Goal: Task Accomplishment & Management: Manage account settings

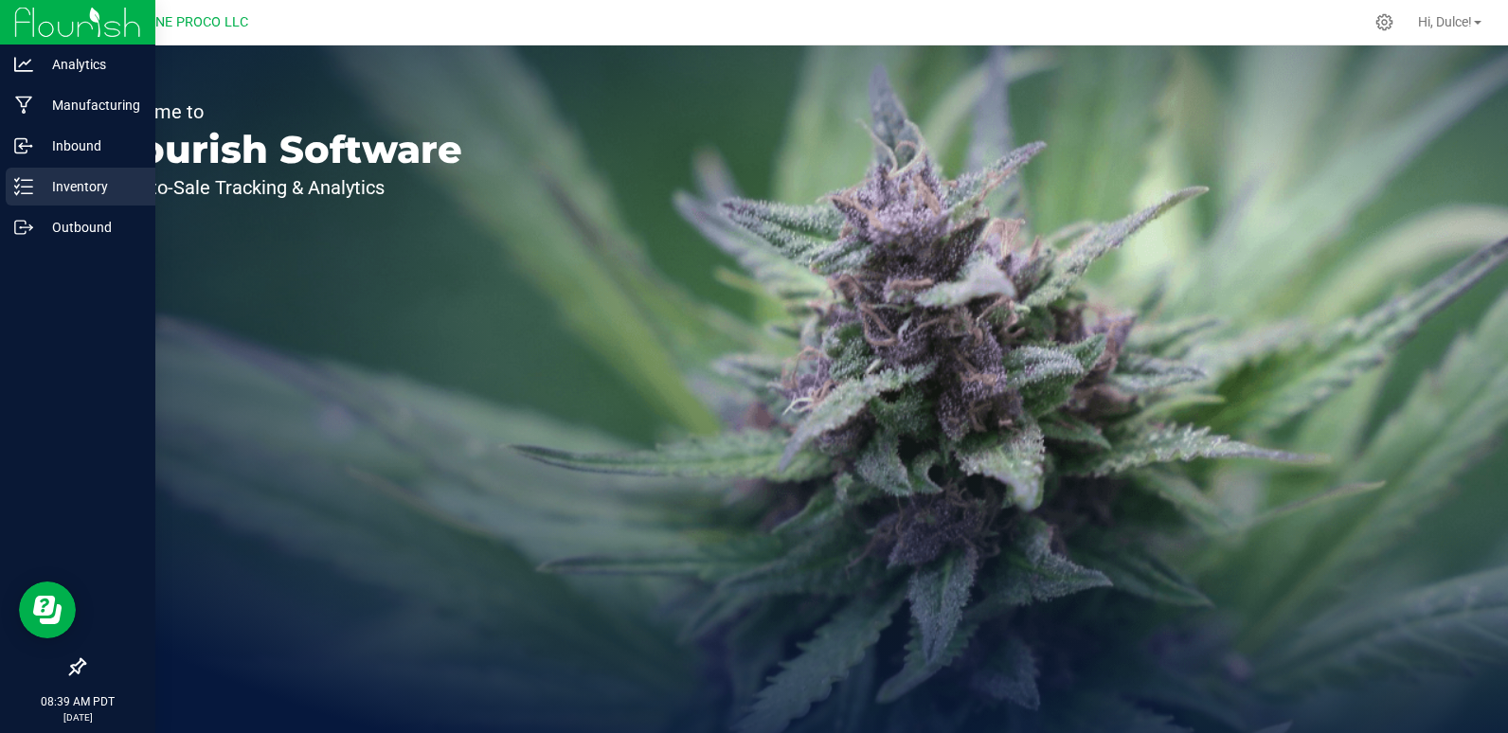
click at [28, 187] on line at bounding box center [27, 187] width 10 height 0
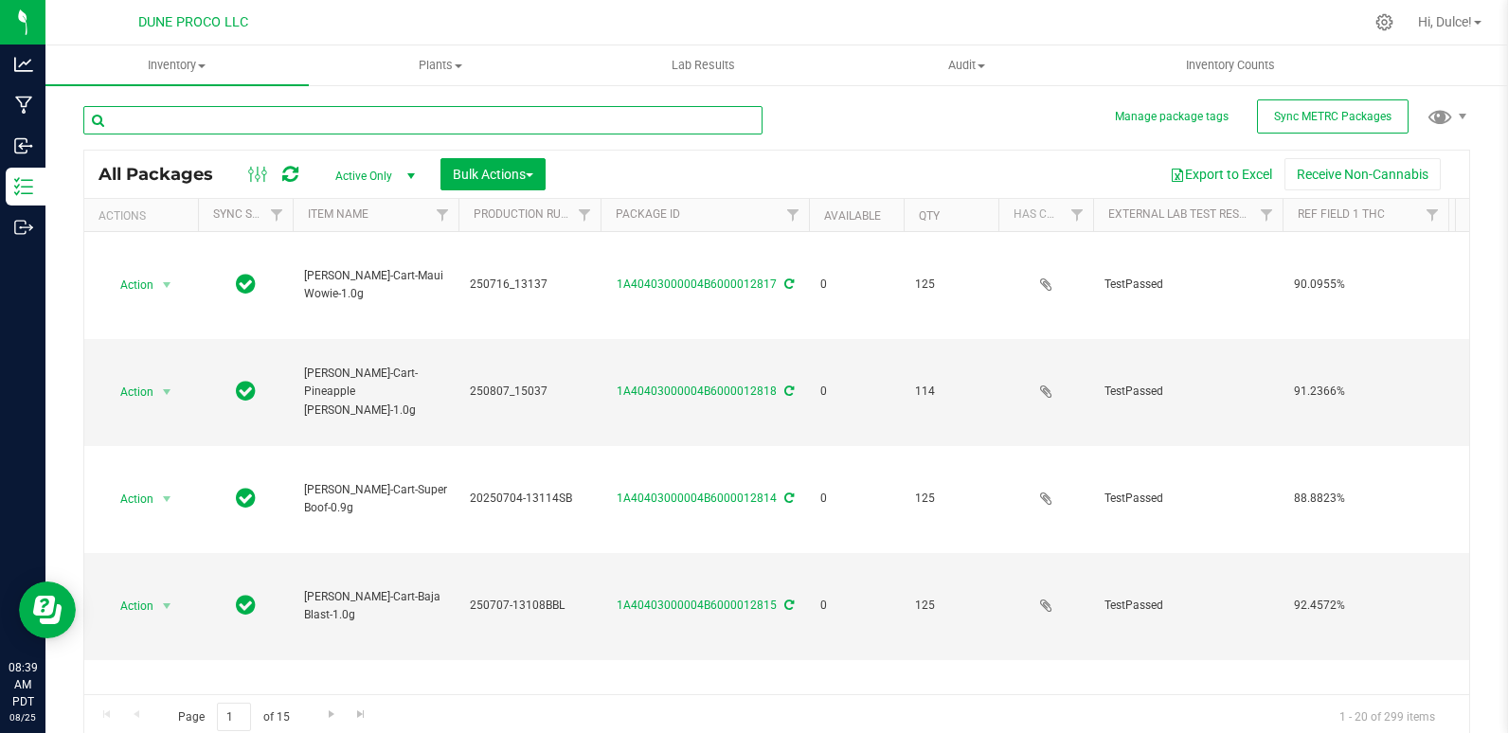
click at [384, 121] on input "text" at bounding box center [422, 120] width 679 height 28
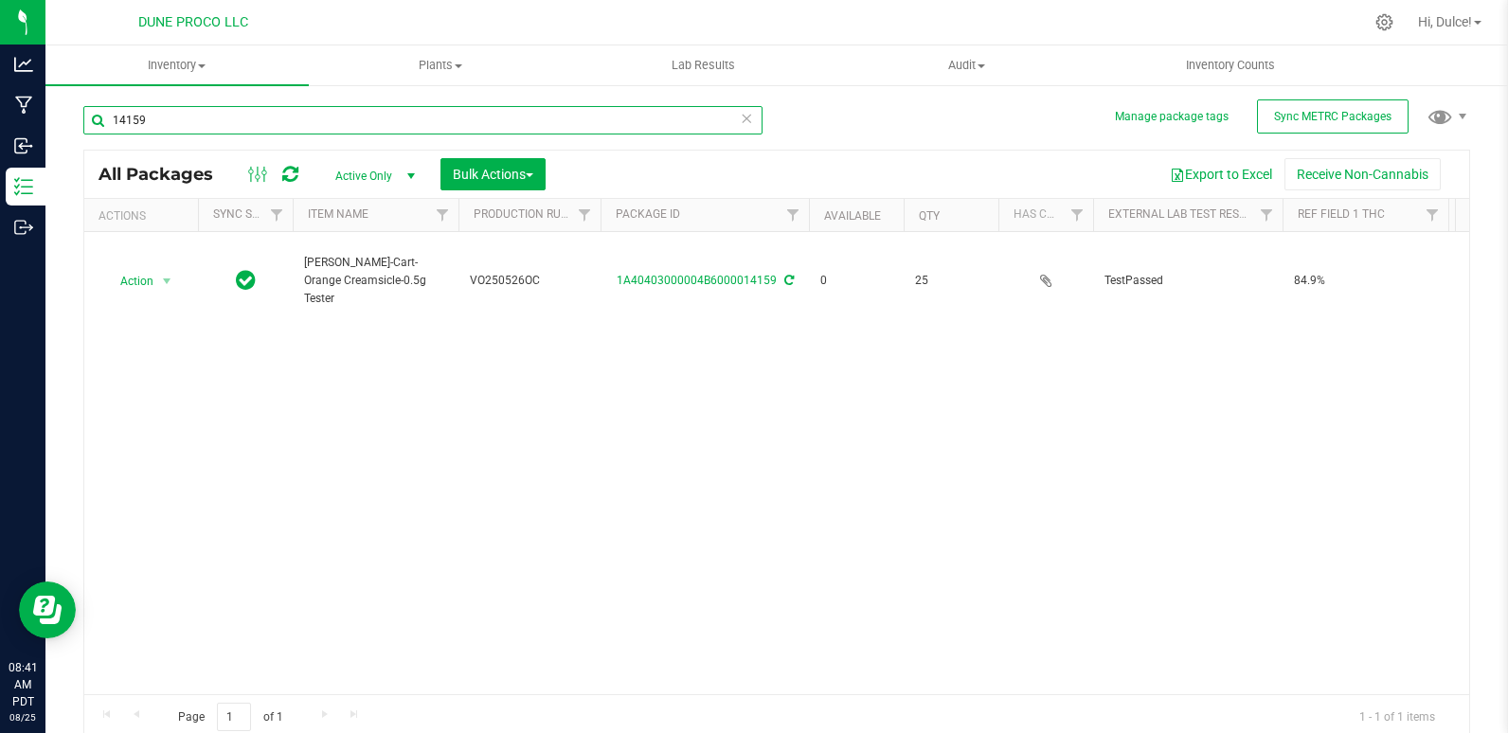
type input "14159"
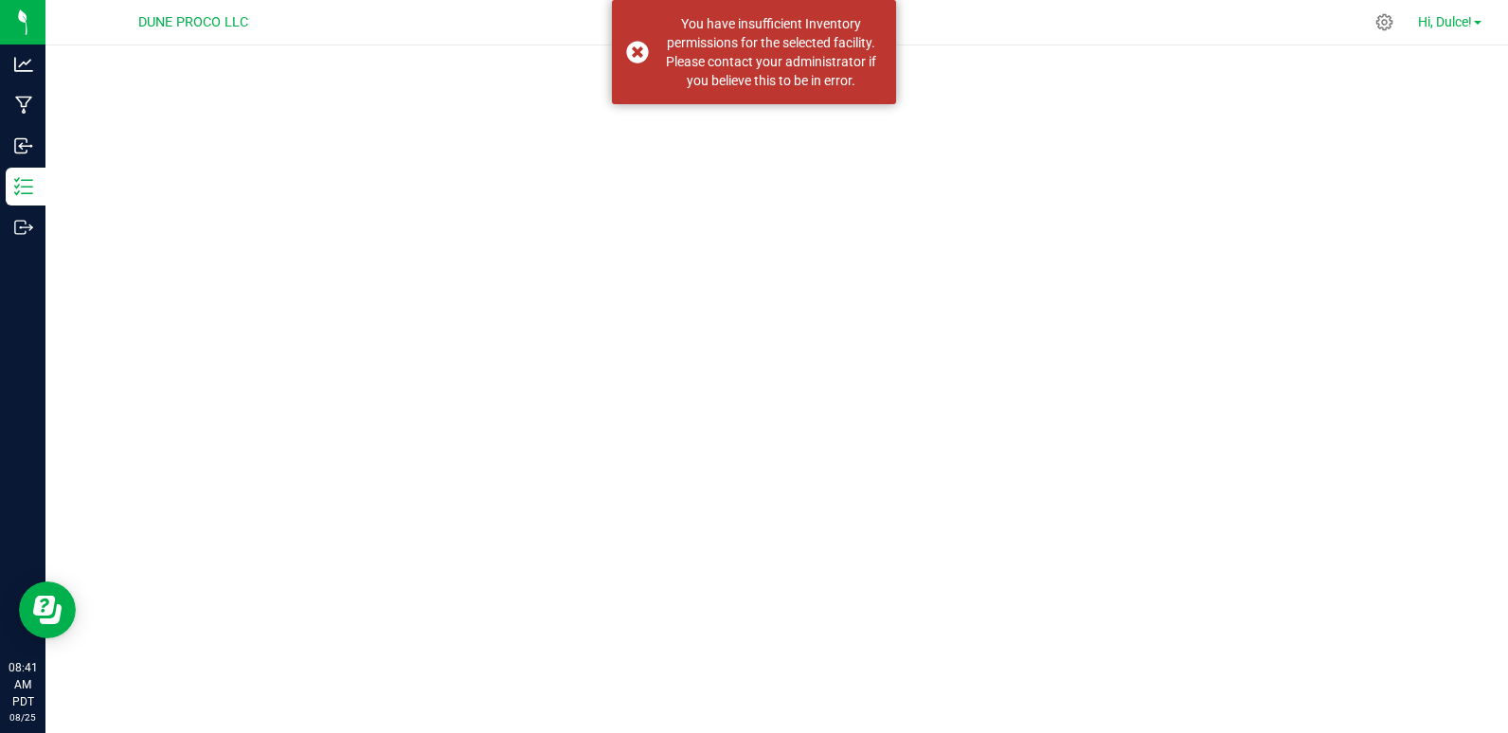
click at [1487, 21] on link "Hi, Dulce!" at bounding box center [1450, 22] width 79 height 20
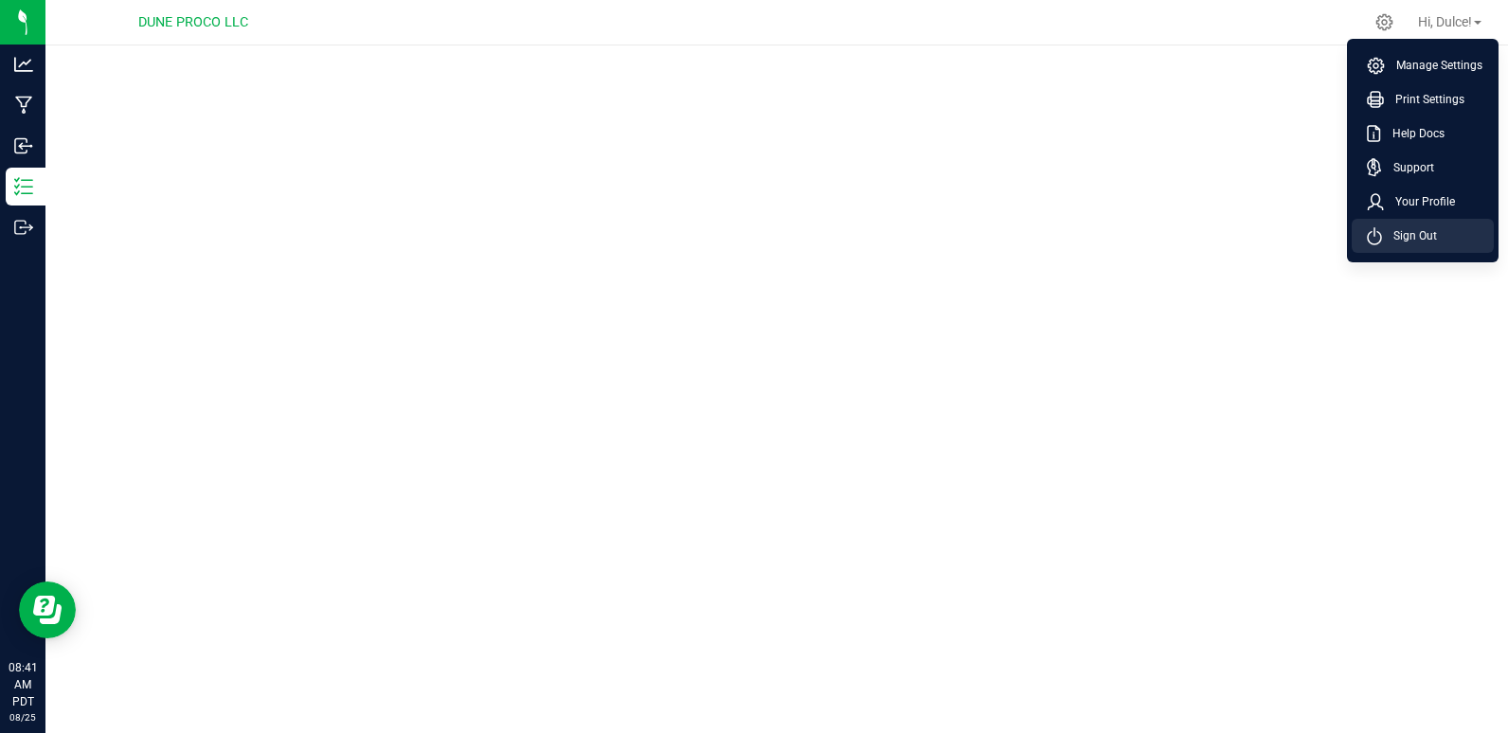
click at [1431, 225] on li "Sign Out" at bounding box center [1423, 236] width 142 height 34
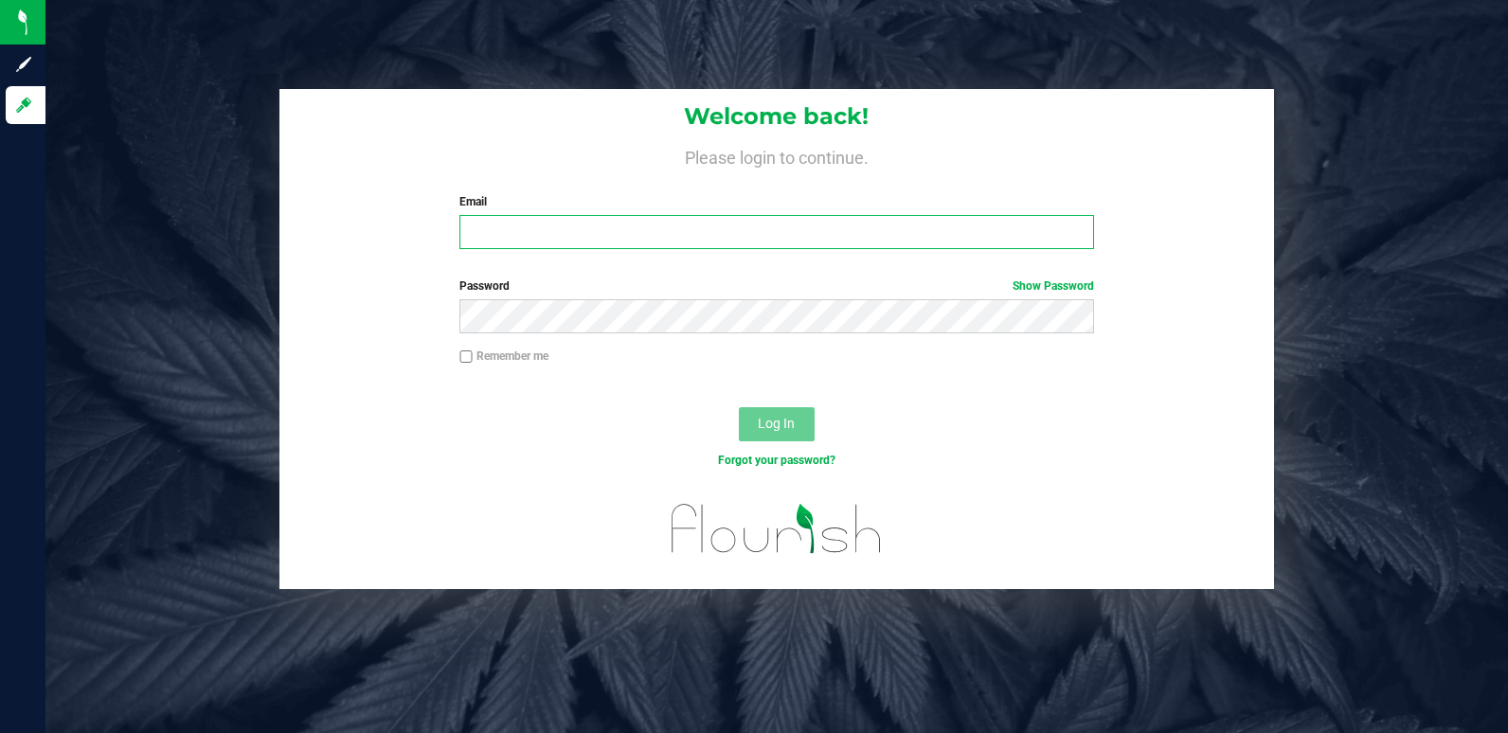
type input "[DOMAIN_NAME][EMAIL_ADDRESS][DOMAIN_NAME]"
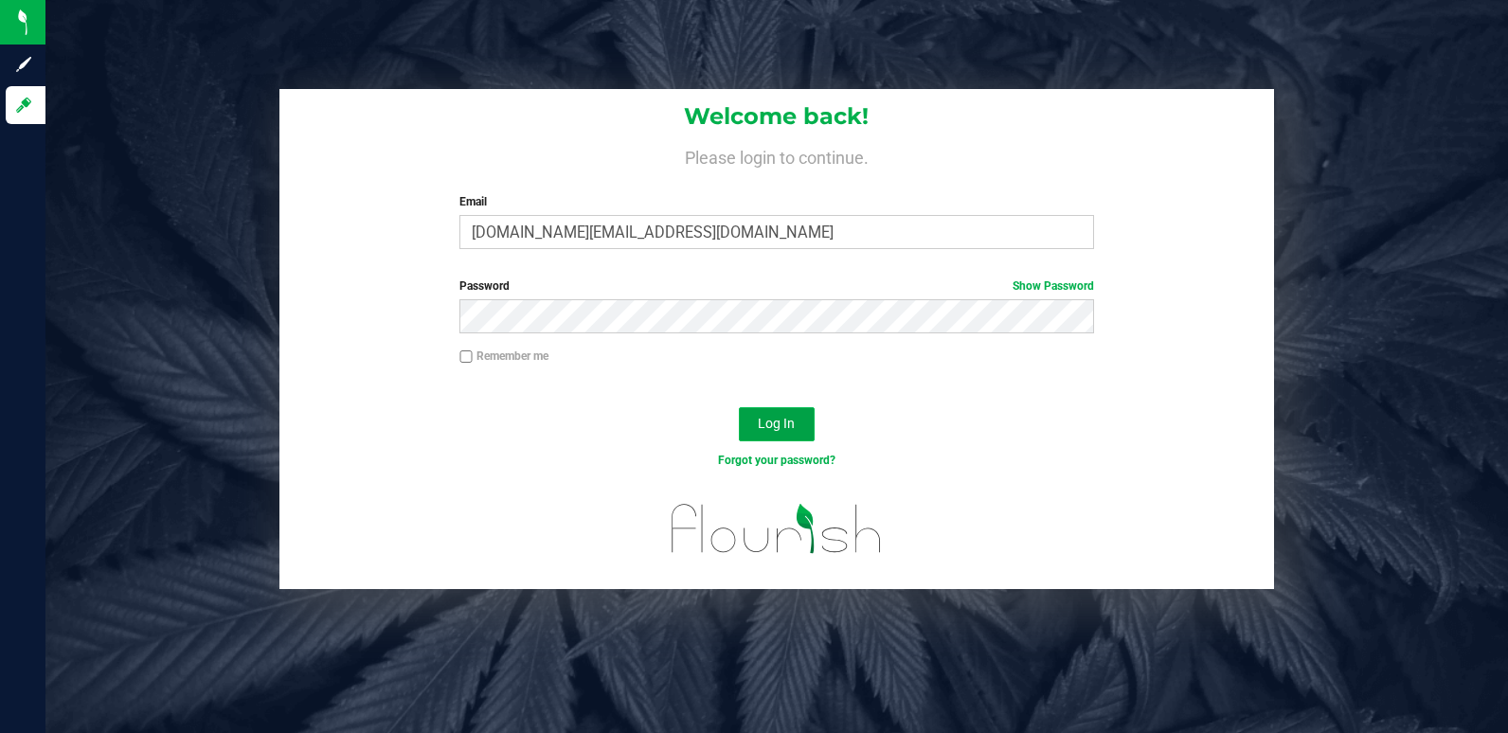
click at [768, 427] on span "Log In" at bounding box center [776, 423] width 37 height 15
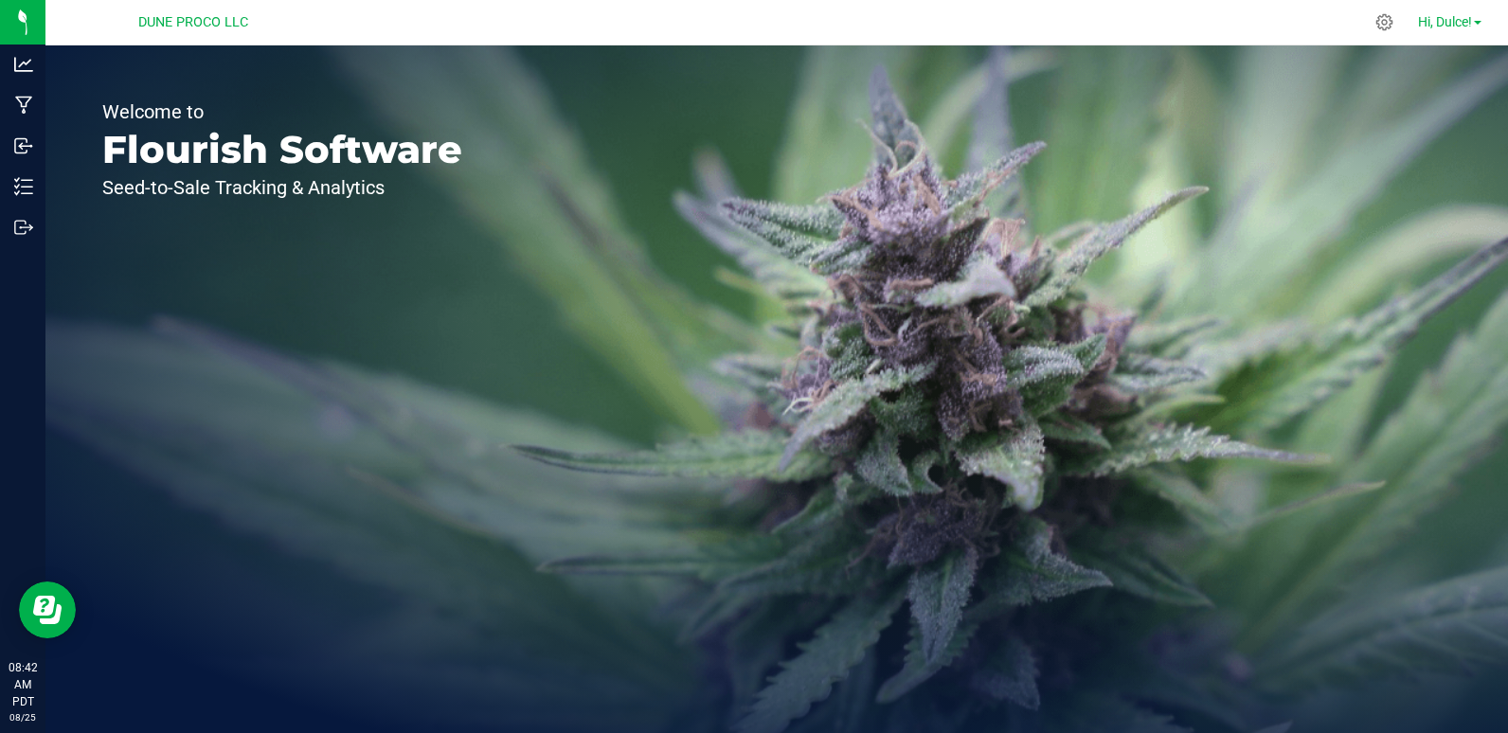
click at [1445, 24] on span "Hi, Dulce!" at bounding box center [1445, 21] width 54 height 15
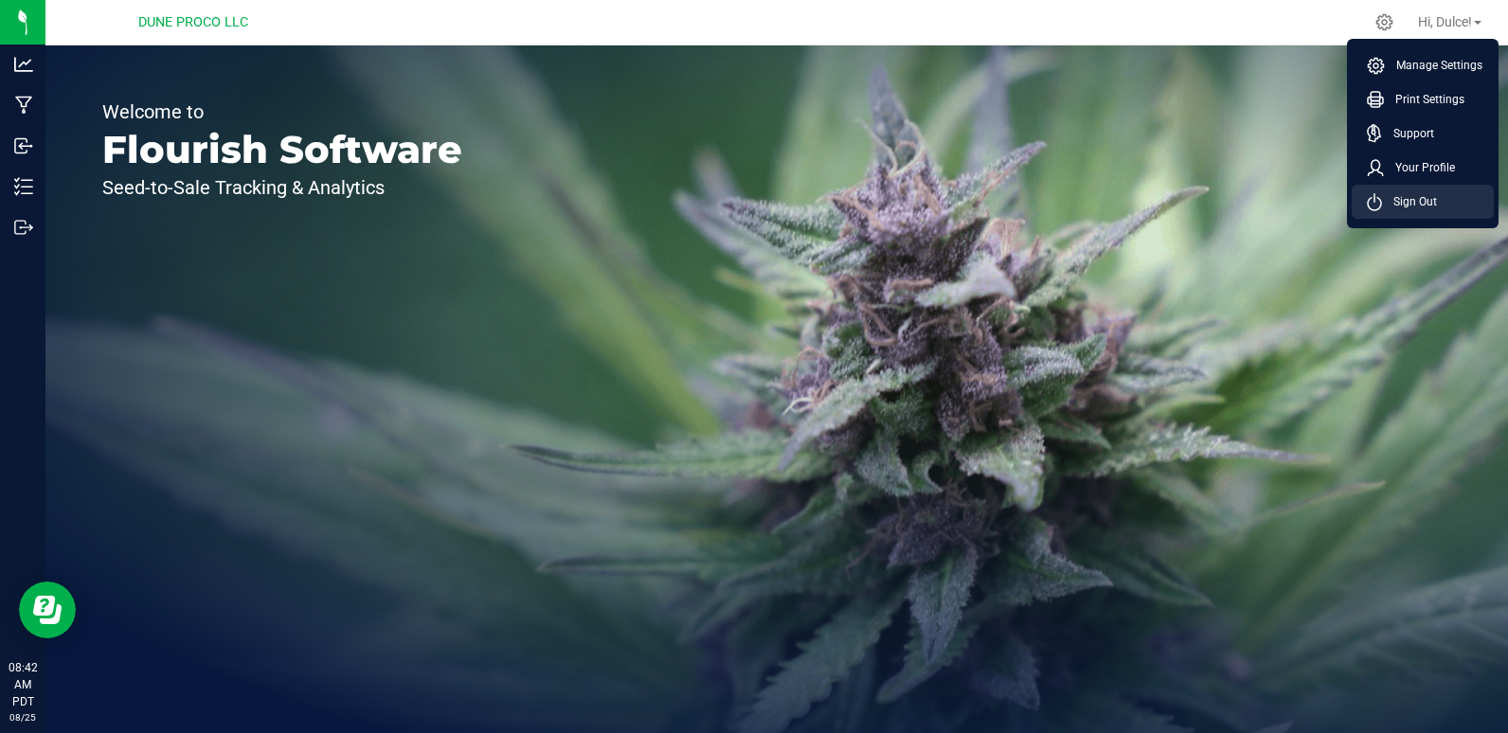
click at [1436, 200] on span "Sign Out" at bounding box center [1409, 201] width 55 height 19
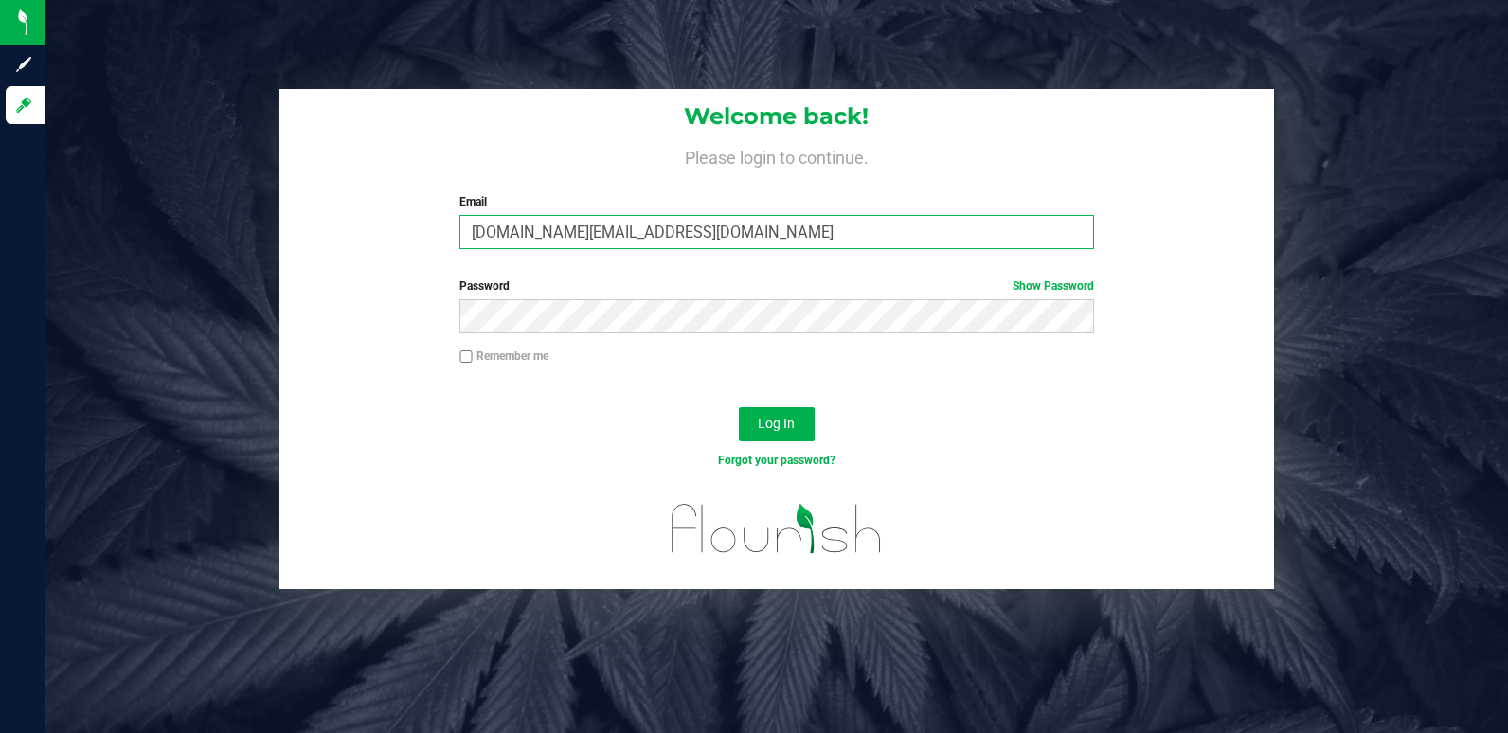
click at [684, 219] on input "[DOMAIN_NAME][EMAIL_ADDRESS][DOMAIN_NAME]" at bounding box center [777, 232] width 635 height 34
type input "kean.mallory@perfectharvestco.com"
click at [689, 238] on input "[DOMAIN_NAME][EMAIL_ADDRESS][DOMAIN_NAME]" at bounding box center [777, 232] width 635 height 34
type input "[EMAIL_ADDRESS][DOMAIN_NAME]"
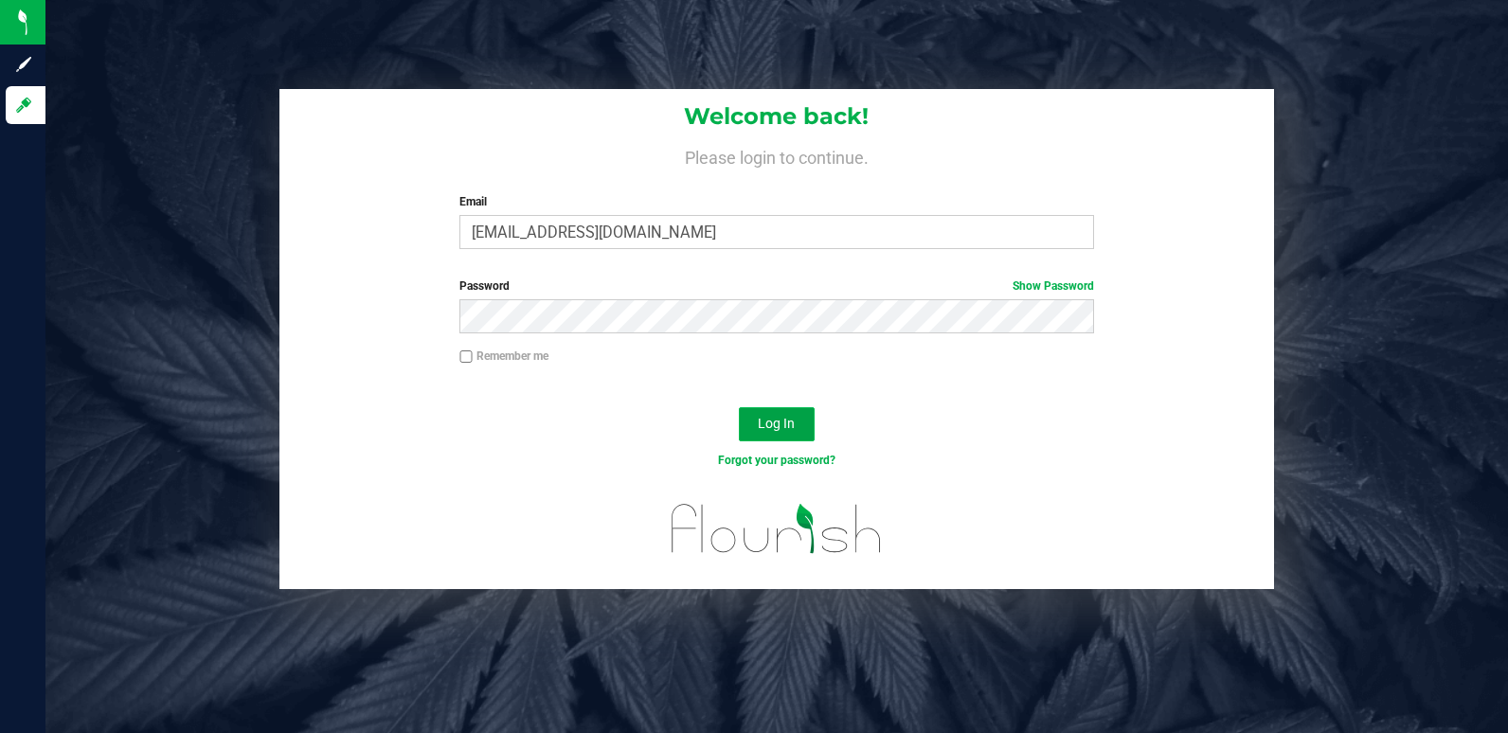
click at [772, 416] on span "Log In" at bounding box center [776, 423] width 37 height 15
